Goal: Browse casually: Explore the website without a specific task or goal

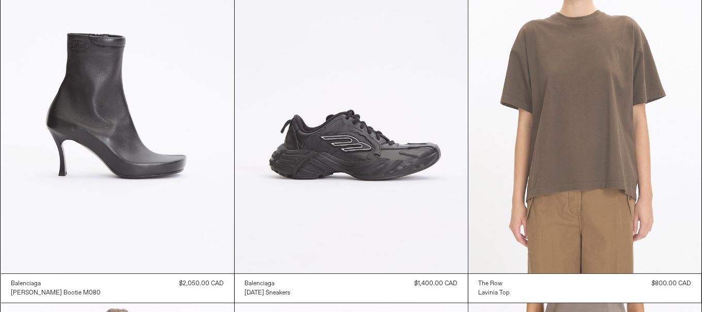
click at [563, 177] on at bounding box center [584, 99] width 233 height 350
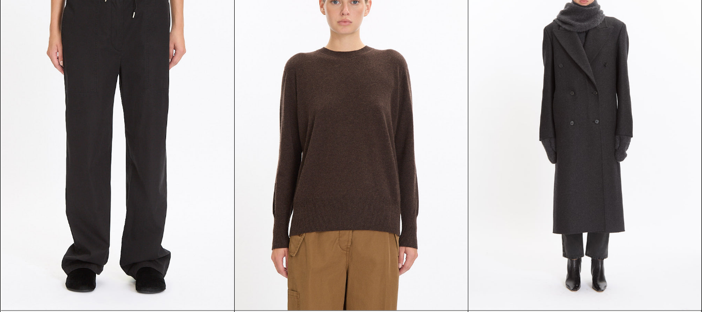
scroll to position [1289, 0]
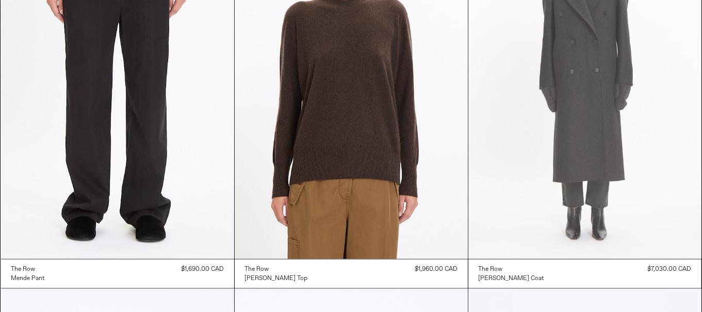
click at [598, 180] on at bounding box center [584, 85] width 233 height 350
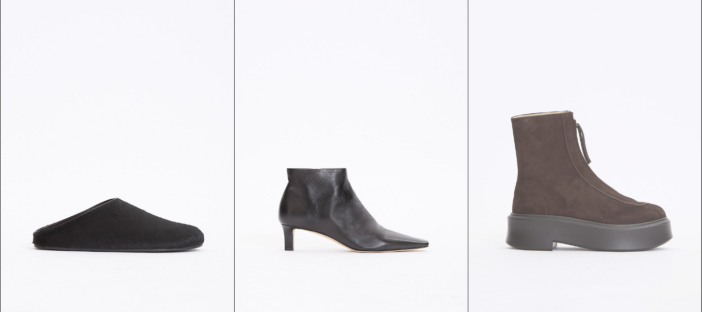
scroll to position [1598, 0]
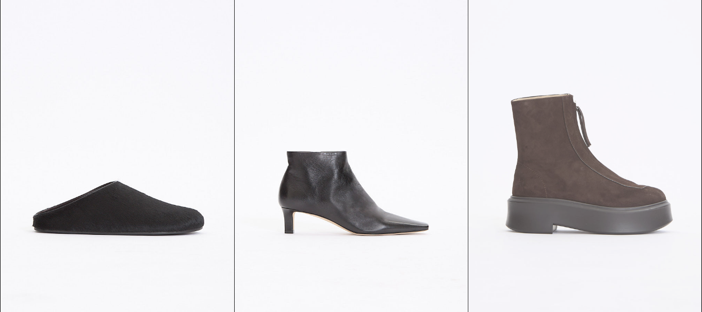
click at [575, 216] on at bounding box center [584, 155] width 233 height 350
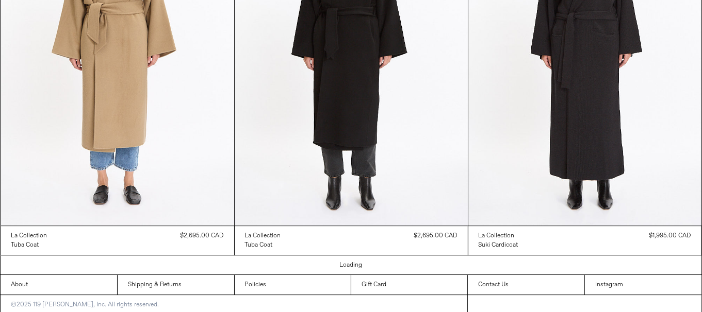
scroll to position [2843, 0]
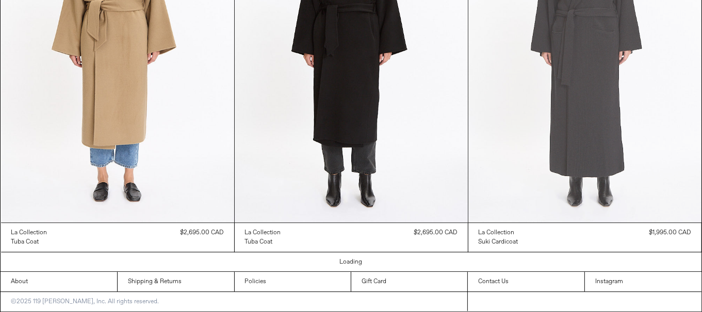
click at [638, 167] on at bounding box center [584, 48] width 233 height 350
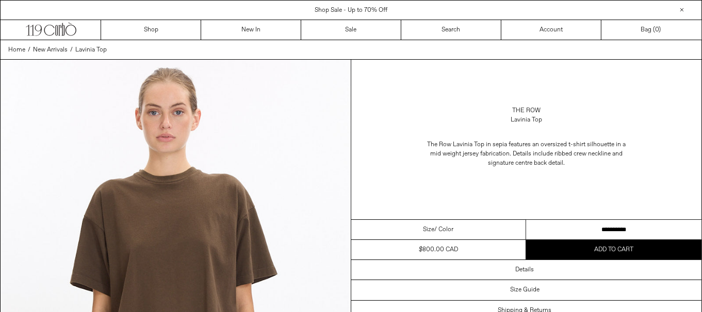
click at [577, 231] on select "**********" at bounding box center [613, 230] width 175 height 20
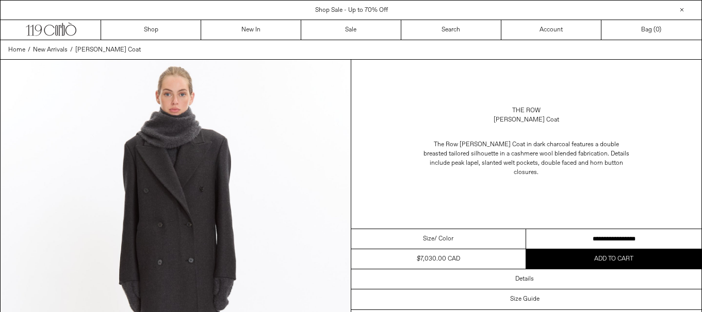
drag, startPoint x: 0, startPoint y: 0, endPoint x: 637, endPoint y: 221, distance: 674.1
click at [633, 230] on select "**********" at bounding box center [613, 239] width 175 height 20
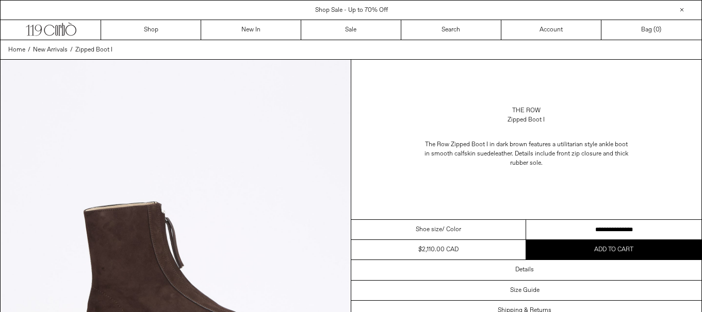
click at [587, 231] on select "**********" at bounding box center [613, 230] width 175 height 20
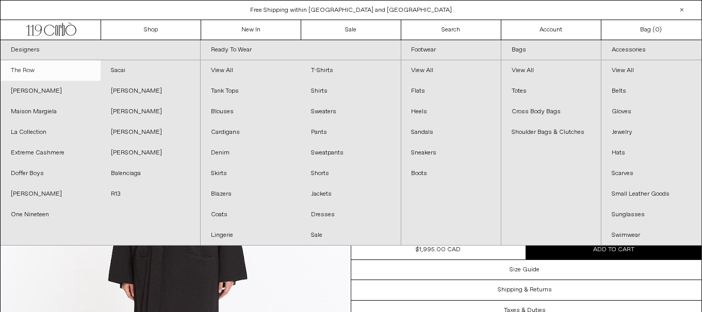
click at [37, 67] on link "The Row" at bounding box center [51, 70] width 100 height 21
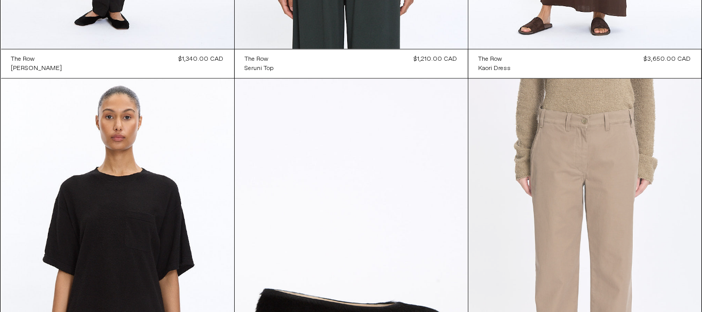
scroll to position [4450, 0]
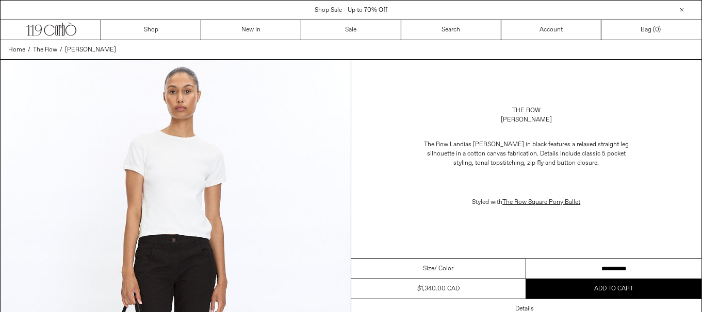
click at [665, 260] on select "**********" at bounding box center [613, 269] width 175 height 20
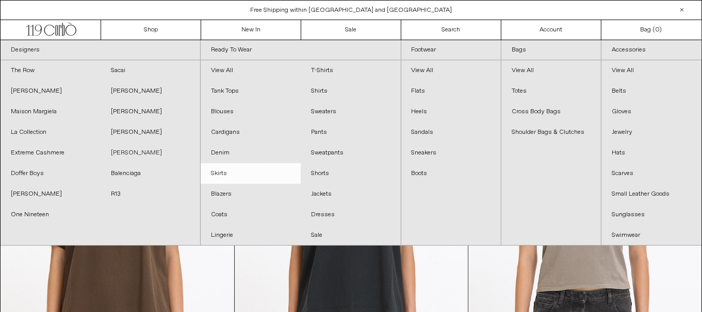
drag, startPoint x: 134, startPoint y: 153, endPoint x: 271, endPoint y: 168, distance: 138.5
click at [134, 153] on link "[PERSON_NAME]" at bounding box center [151, 153] width 100 height 21
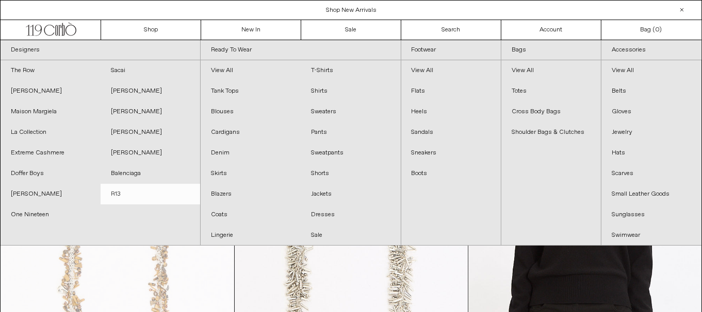
click at [134, 191] on link "R13" at bounding box center [151, 194] width 100 height 21
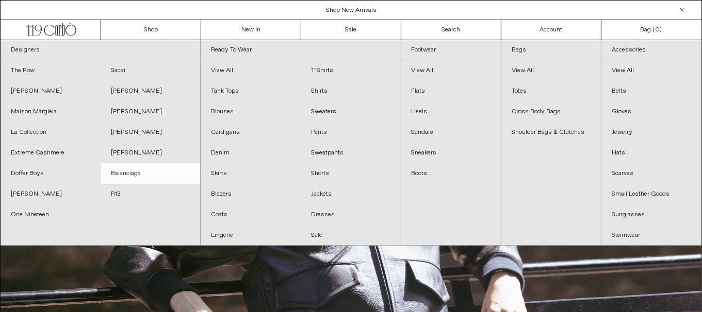
click at [147, 172] on link "Balenciaga" at bounding box center [151, 173] width 100 height 21
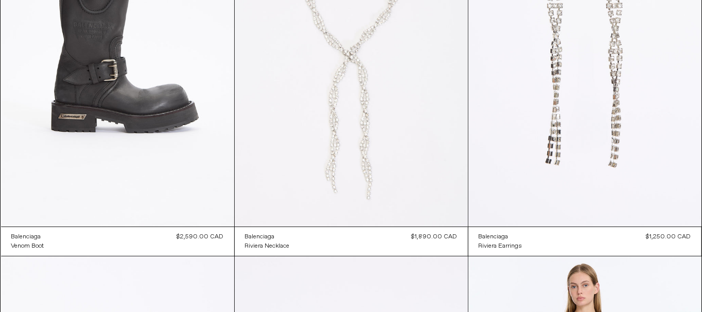
scroll to position [1, 0]
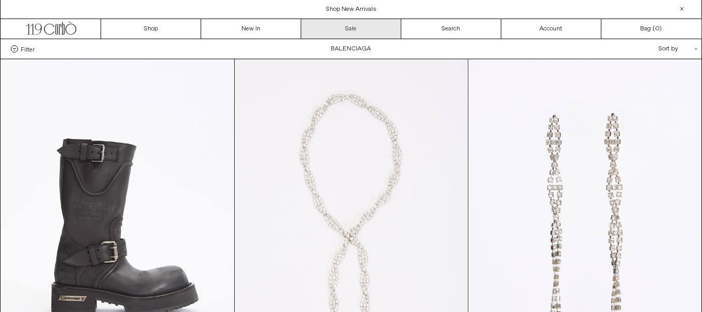
click at [349, 22] on link "Sale" at bounding box center [351, 29] width 100 height 20
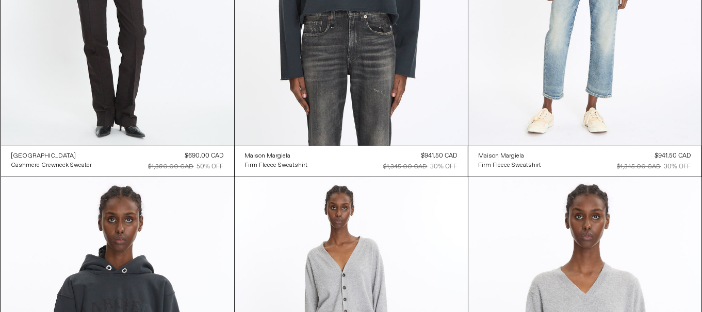
scroll to position [15016, 0]
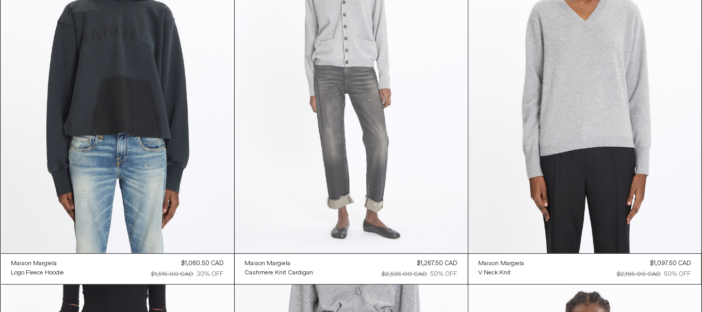
click at [366, 156] on at bounding box center [351, 79] width 233 height 350
click at [381, 187] on at bounding box center [351, 79] width 233 height 350
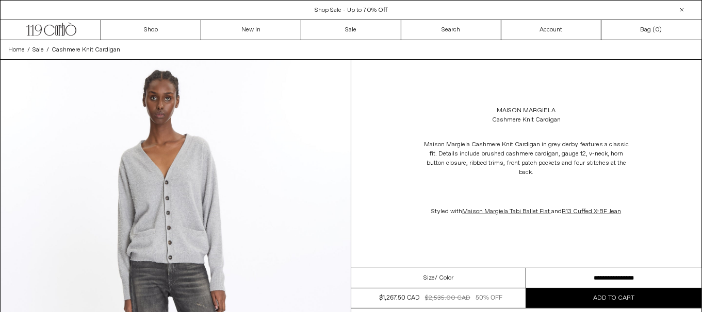
click at [541, 277] on select "**********" at bounding box center [613, 279] width 175 height 20
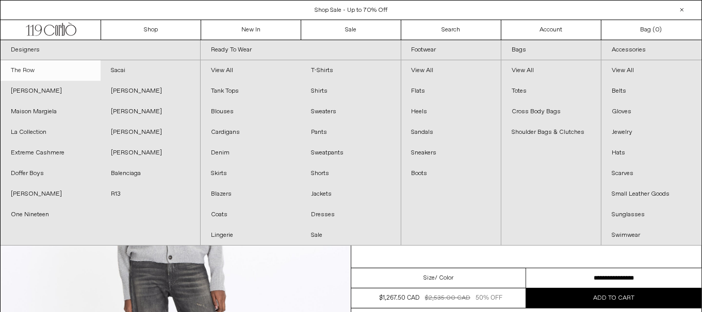
click at [39, 72] on link "The Row" at bounding box center [51, 70] width 100 height 21
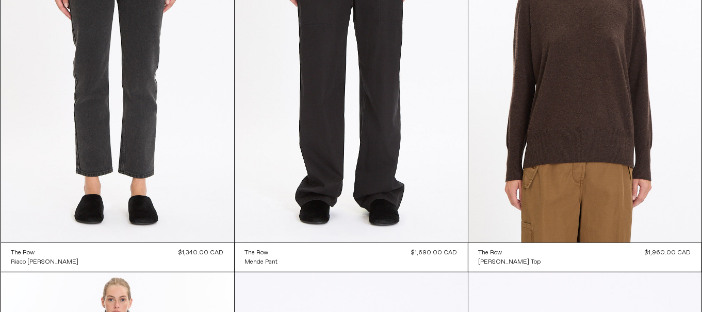
scroll to position [820, 0]
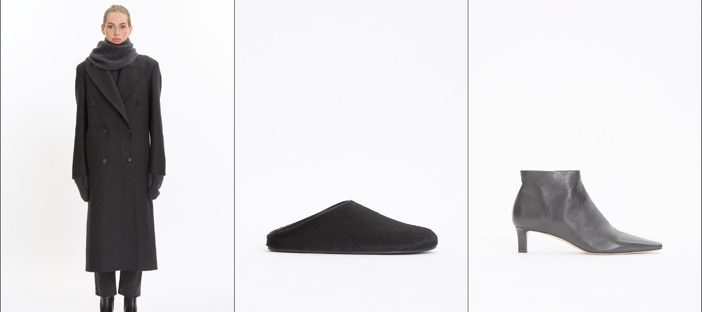
click at [609, 191] on at bounding box center [584, 174] width 233 height 350
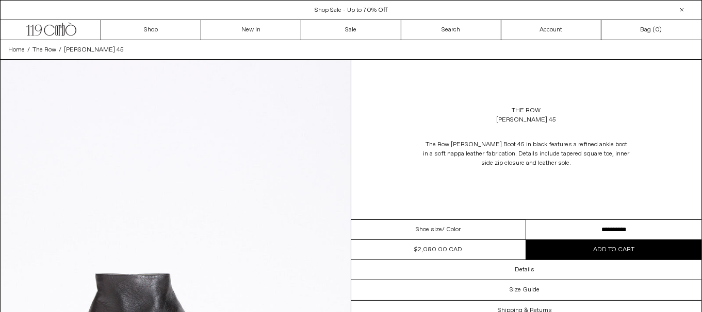
click at [612, 227] on select "**********" at bounding box center [613, 230] width 175 height 20
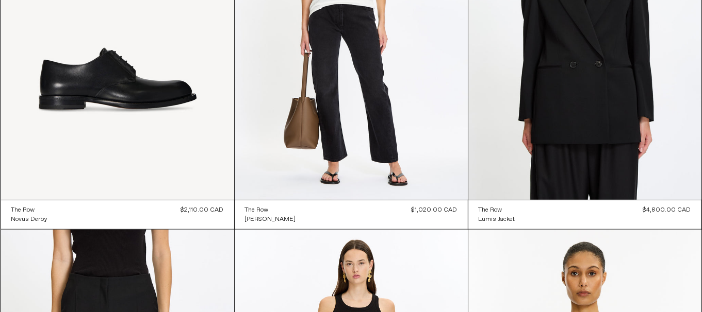
scroll to position [11325, 0]
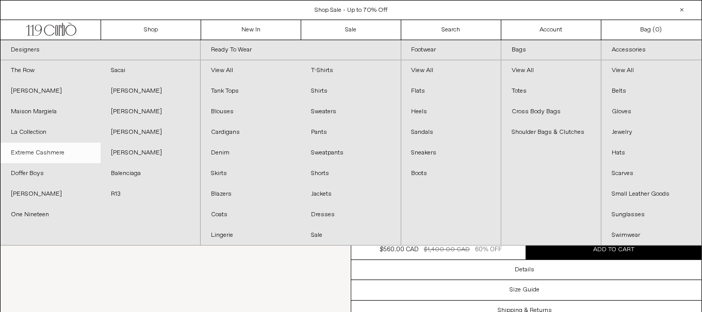
click at [28, 148] on link "Extreme Cashmere" at bounding box center [51, 153] width 100 height 21
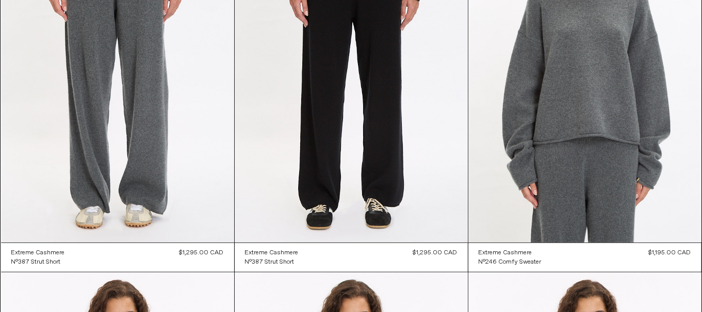
scroll to position [1093, 0]
